Goal: Task Accomplishment & Management: Manage account settings

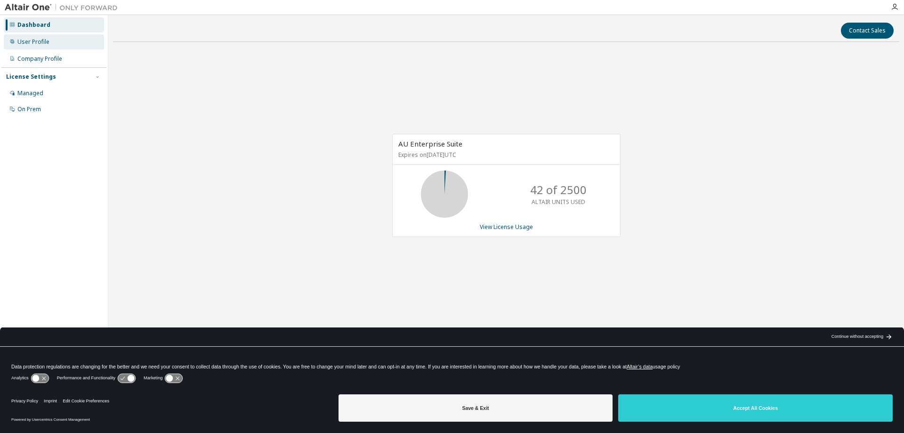
click at [23, 43] on div "User Profile" at bounding box center [33, 42] width 32 height 8
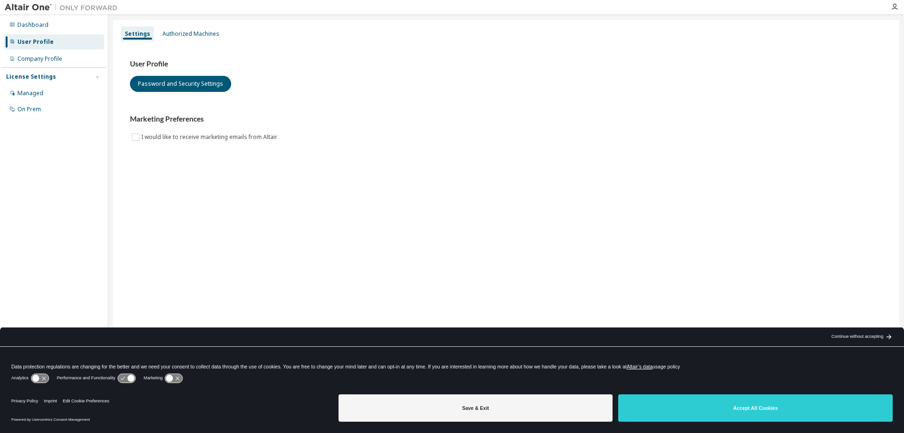
click at [419, 113] on div "User Profile Password and Security Settings Marketing Preferences I would like …" at bounding box center [506, 100] width 753 height 83
click at [178, 31] on div "Authorized Machines" at bounding box center [191, 34] width 57 height 8
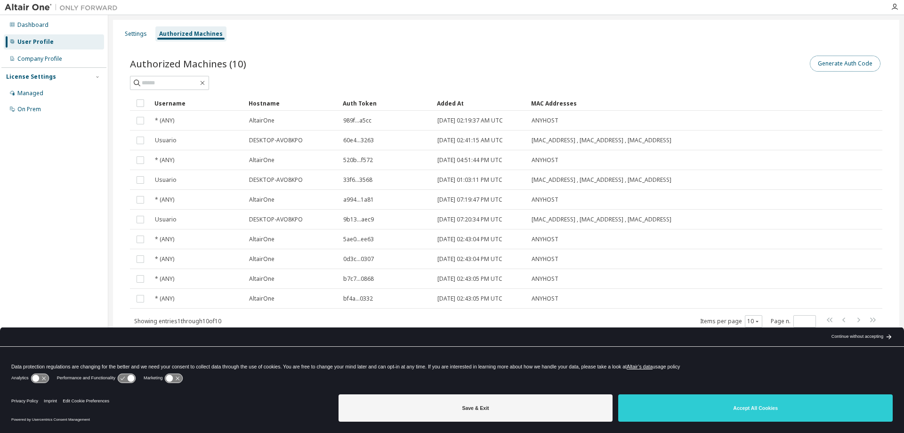
click at [857, 66] on button "Generate Auth Code" at bounding box center [845, 64] width 71 height 16
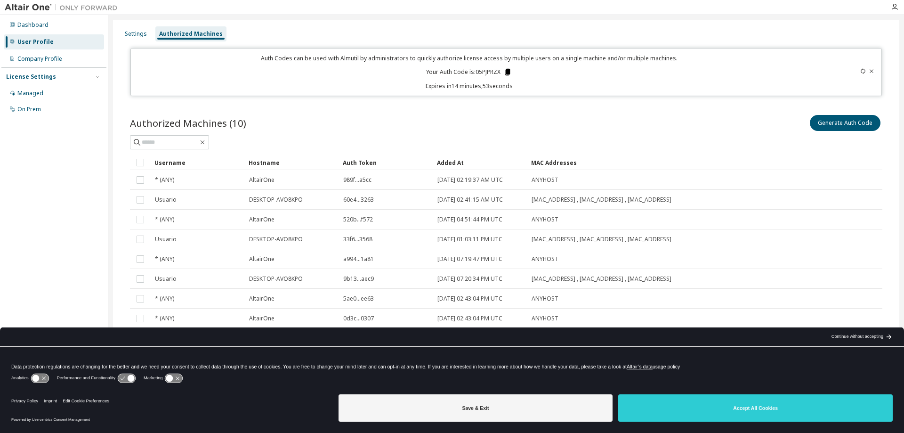
click at [504, 74] on icon at bounding box center [508, 72] width 8 height 8
click at [505, 73] on icon at bounding box center [507, 72] width 5 height 7
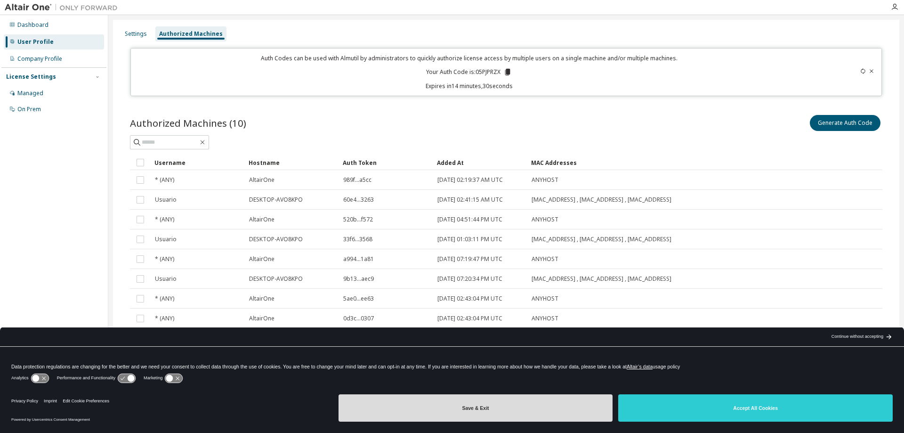
click at [552, 407] on button "Save & Exit" at bounding box center [476, 407] width 275 height 27
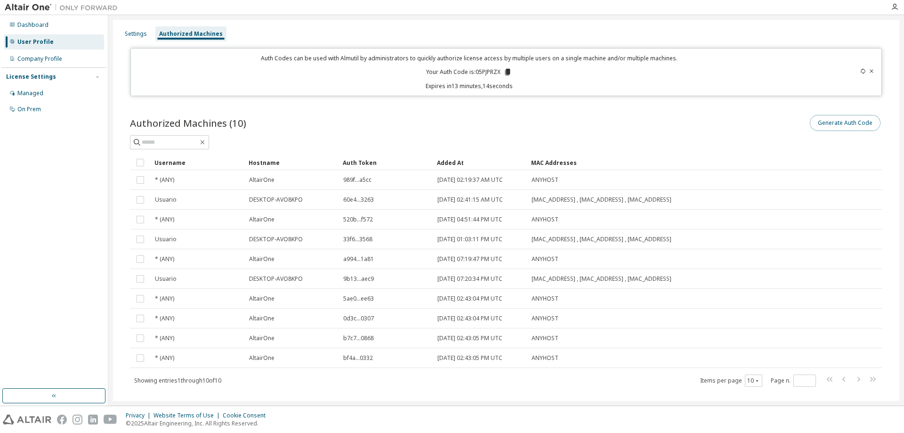
click at [844, 126] on button "Generate Auth Code" at bounding box center [845, 123] width 71 height 16
click at [869, 71] on icon at bounding box center [872, 71] width 6 height 6
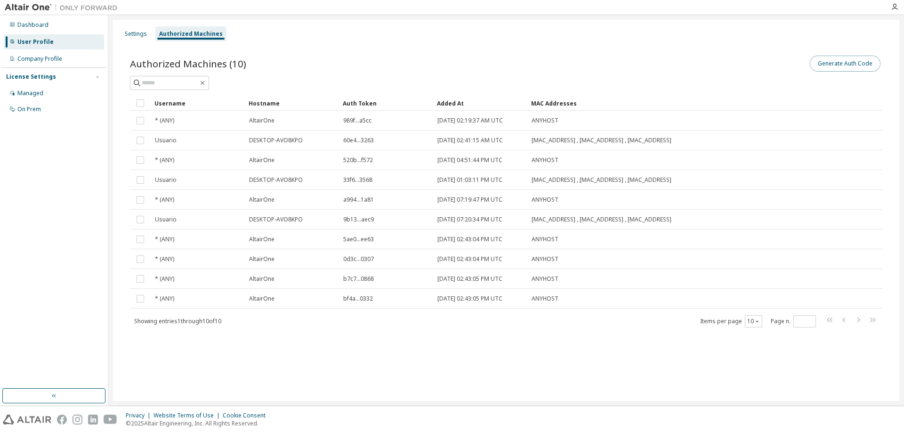
click at [841, 65] on button "Generate Auth Code" at bounding box center [845, 64] width 71 height 16
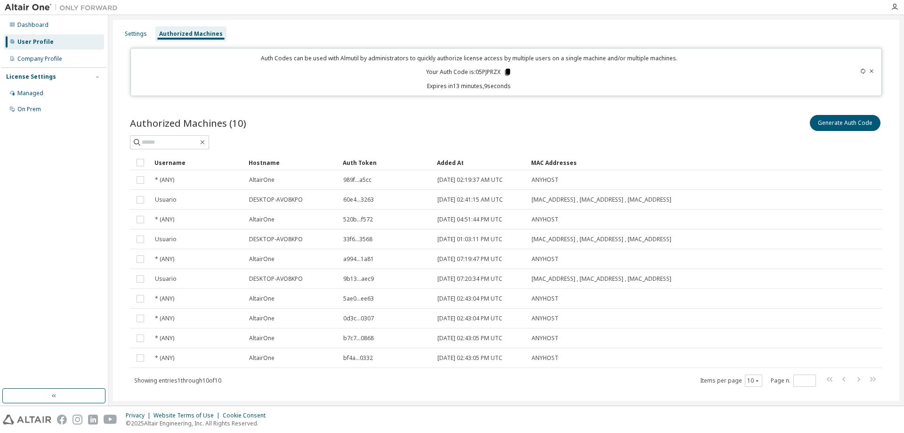
click at [507, 71] on icon at bounding box center [507, 72] width 5 height 7
